Goal: Task Accomplishment & Management: Manage account settings

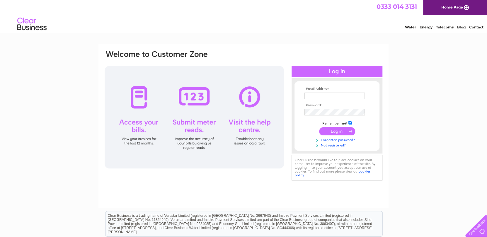
click at [334, 141] on link "Forgotten password?" at bounding box center [337, 140] width 66 height 6
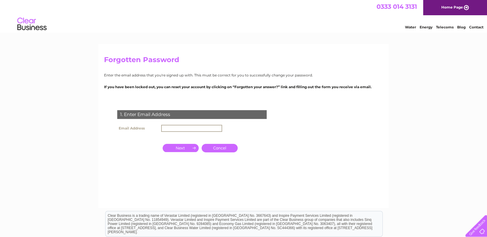
click at [197, 129] on input "text" at bounding box center [191, 128] width 61 height 7
